Goal: Find specific page/section: Find specific page/section

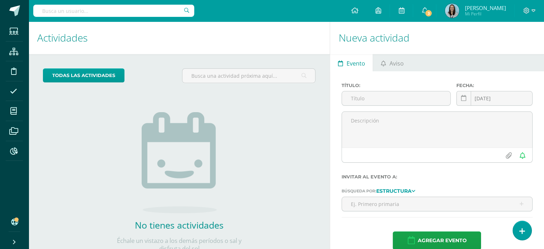
click at [167, 5] on input "text" at bounding box center [113, 11] width 161 height 12
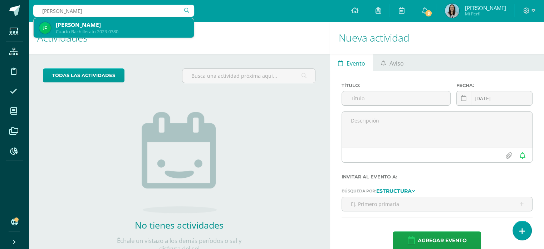
type input "[PERSON_NAME]"
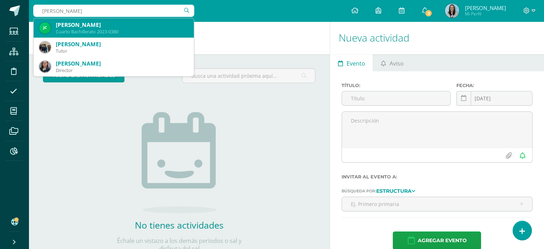
click at [121, 28] on div "[PERSON_NAME]" at bounding box center [122, 25] width 132 height 8
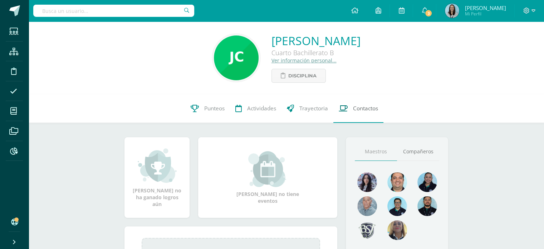
click at [352, 108] on link "Contactos" at bounding box center [358, 108] width 50 height 29
